Goal: Task Accomplishment & Management: Use online tool/utility

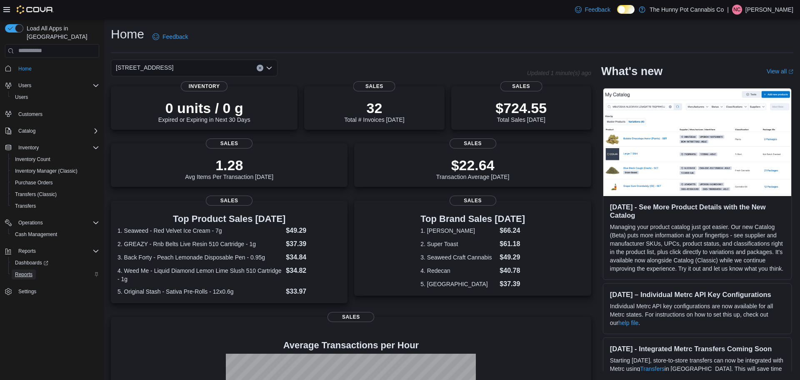
click at [28, 271] on span "Reports" at bounding box center [24, 274] width 18 height 7
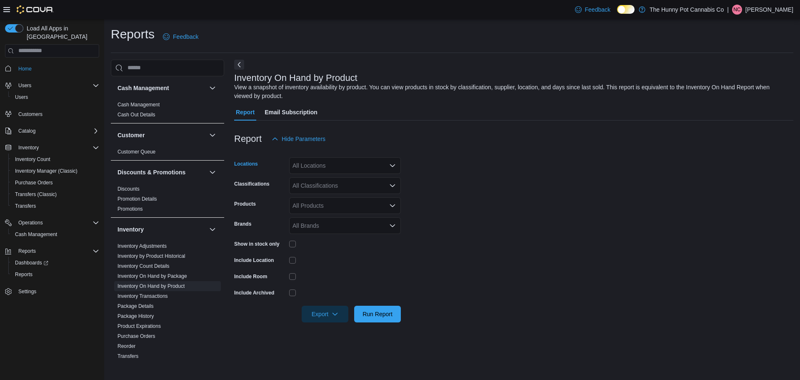
click at [390, 165] on icon "Open list of options" at bounding box center [392, 165] width 7 height 7
type input "****"
click at [375, 182] on div "[STREET_ADDRESS]" at bounding box center [345, 179] width 102 height 8
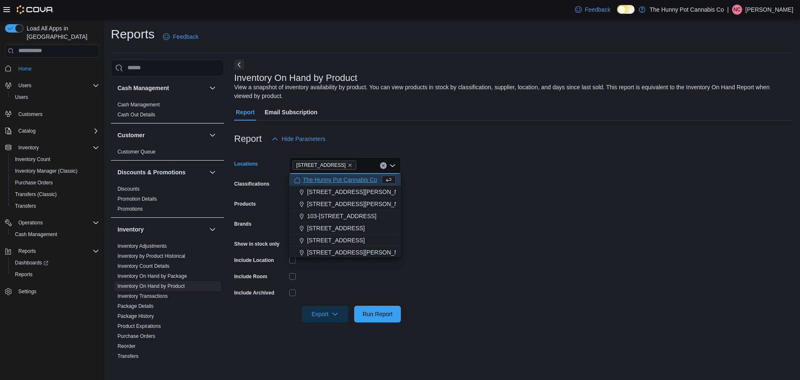
click at [491, 185] on form "Locations [STREET_ADDRESS] Selected. [STREET_ADDRESS] Press Backspace to delete…" at bounding box center [513, 234] width 559 height 175
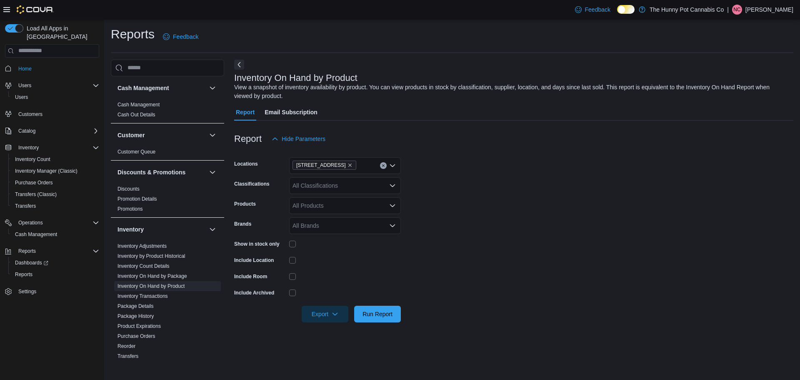
click at [387, 185] on div "All Classifications" at bounding box center [345, 185] width 112 height 17
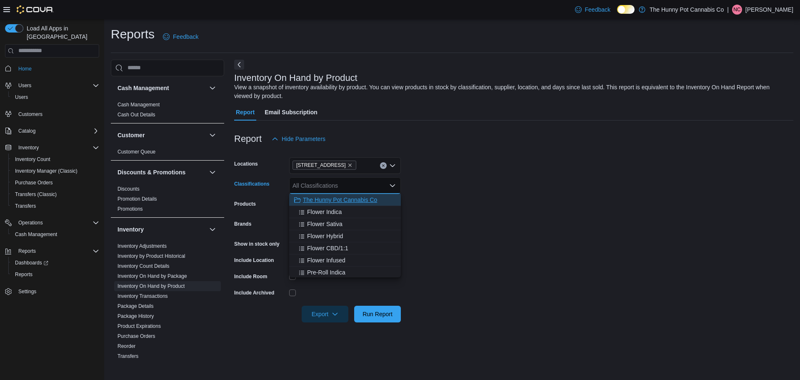
click at [353, 203] on span "The Hunny Pot Cannabis Co" at bounding box center [340, 199] width 74 height 8
click at [578, 215] on form "Locations [STREET_ADDRESS] Classifications The Hunny Pot Cannabis Co Combo box.…" at bounding box center [513, 234] width 559 height 175
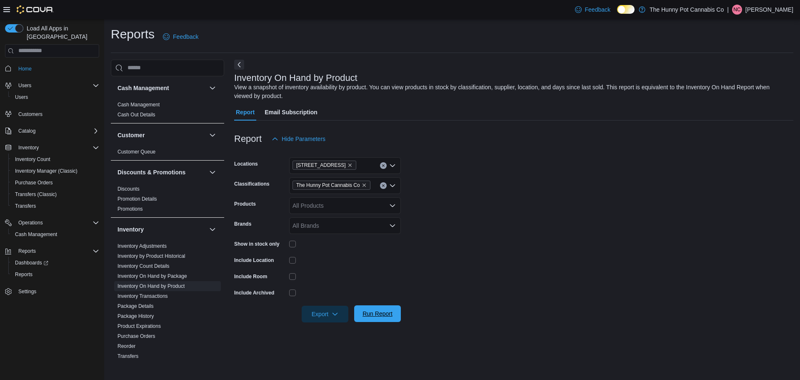
click at [377, 307] on span "Run Report" at bounding box center [377, 313] width 37 height 17
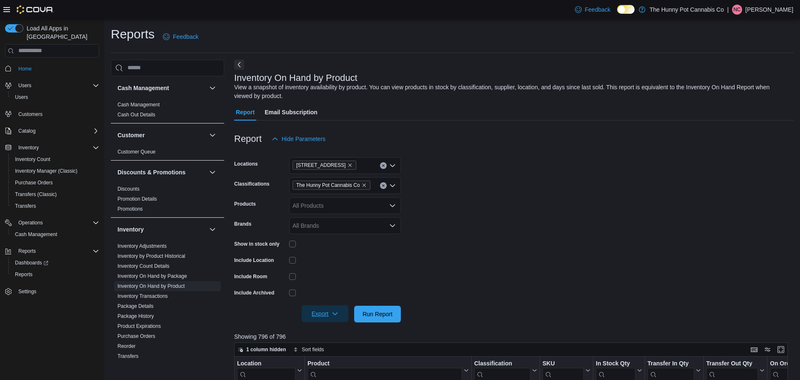
click at [326, 313] on span "Export" at bounding box center [325, 313] width 37 height 17
click at [335, 260] on button "Export to Excel" at bounding box center [327, 263] width 48 height 17
